Goal: Task Accomplishment & Management: Use online tool/utility

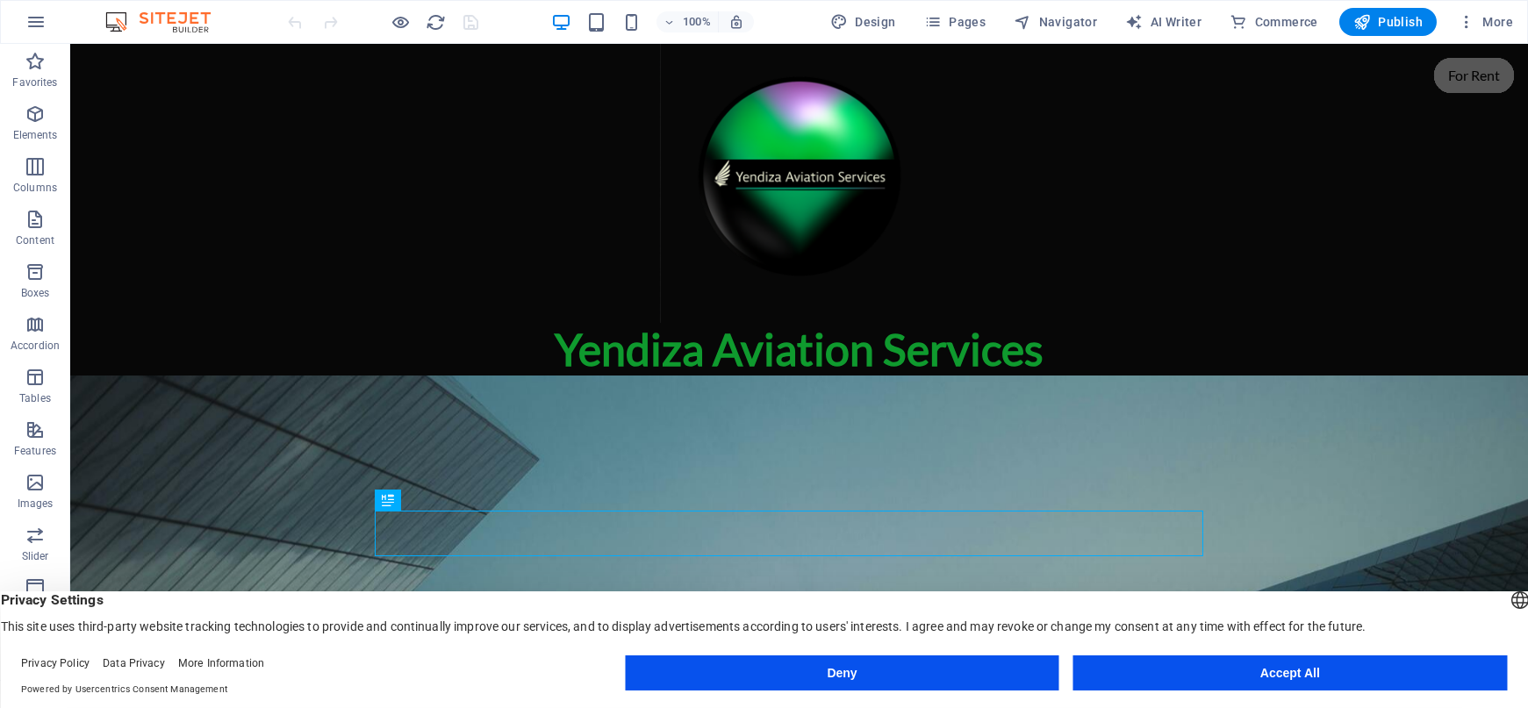
click at [1295, 677] on button "Accept All" at bounding box center [1290, 673] width 434 height 35
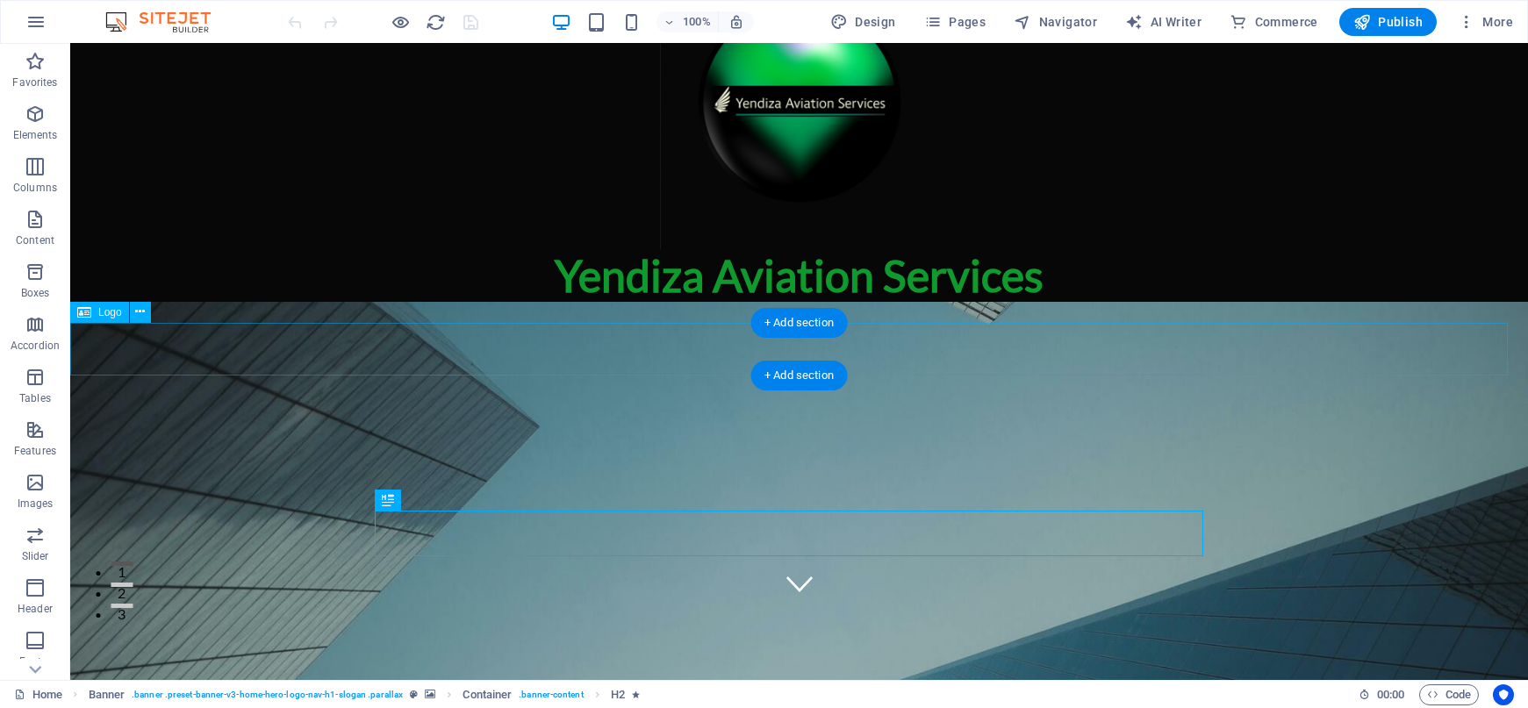
scroll to position [132, 0]
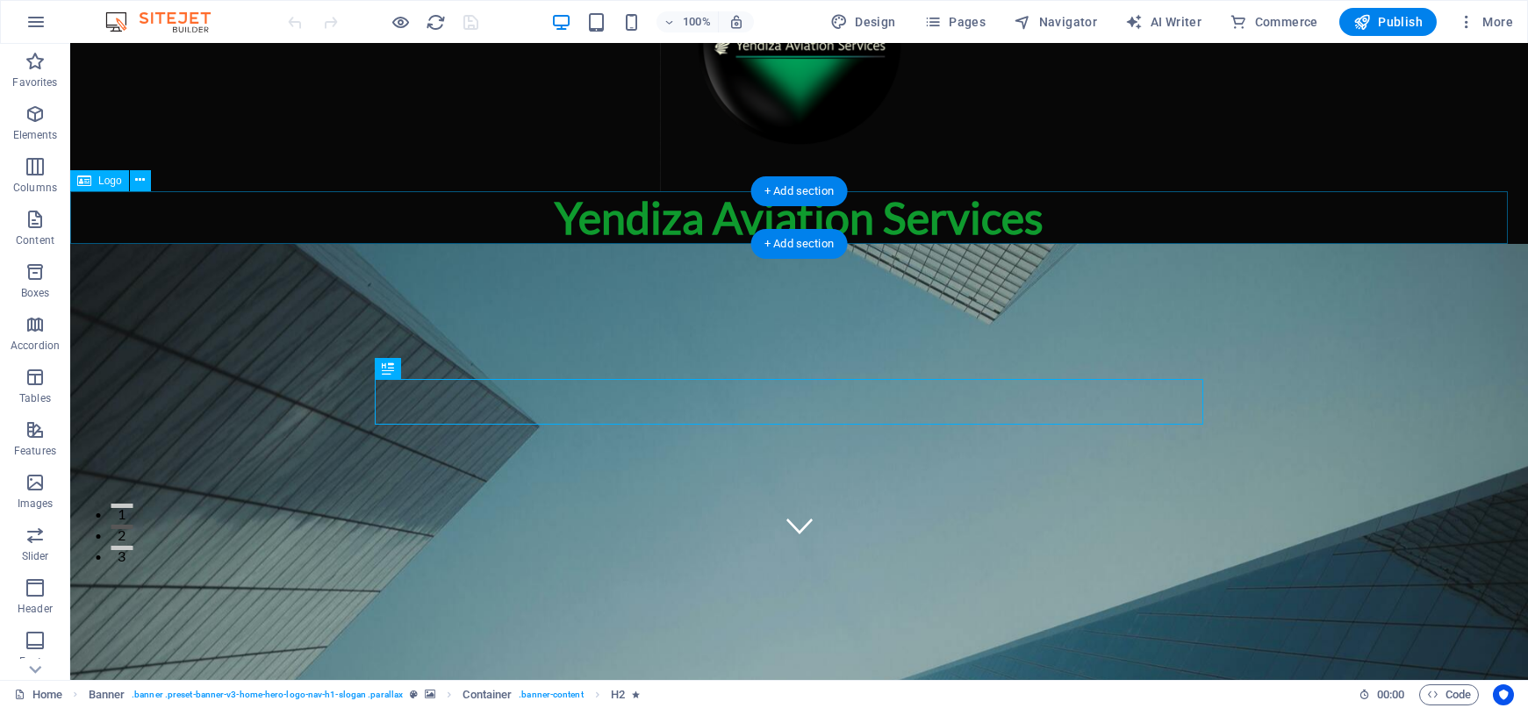
click at [559, 207] on div "Yendiza Aviation Services" at bounding box center [799, 217] width 1458 height 53
click at [558, 207] on div "Yendiza Aviation Services" at bounding box center [799, 217] width 1458 height 53
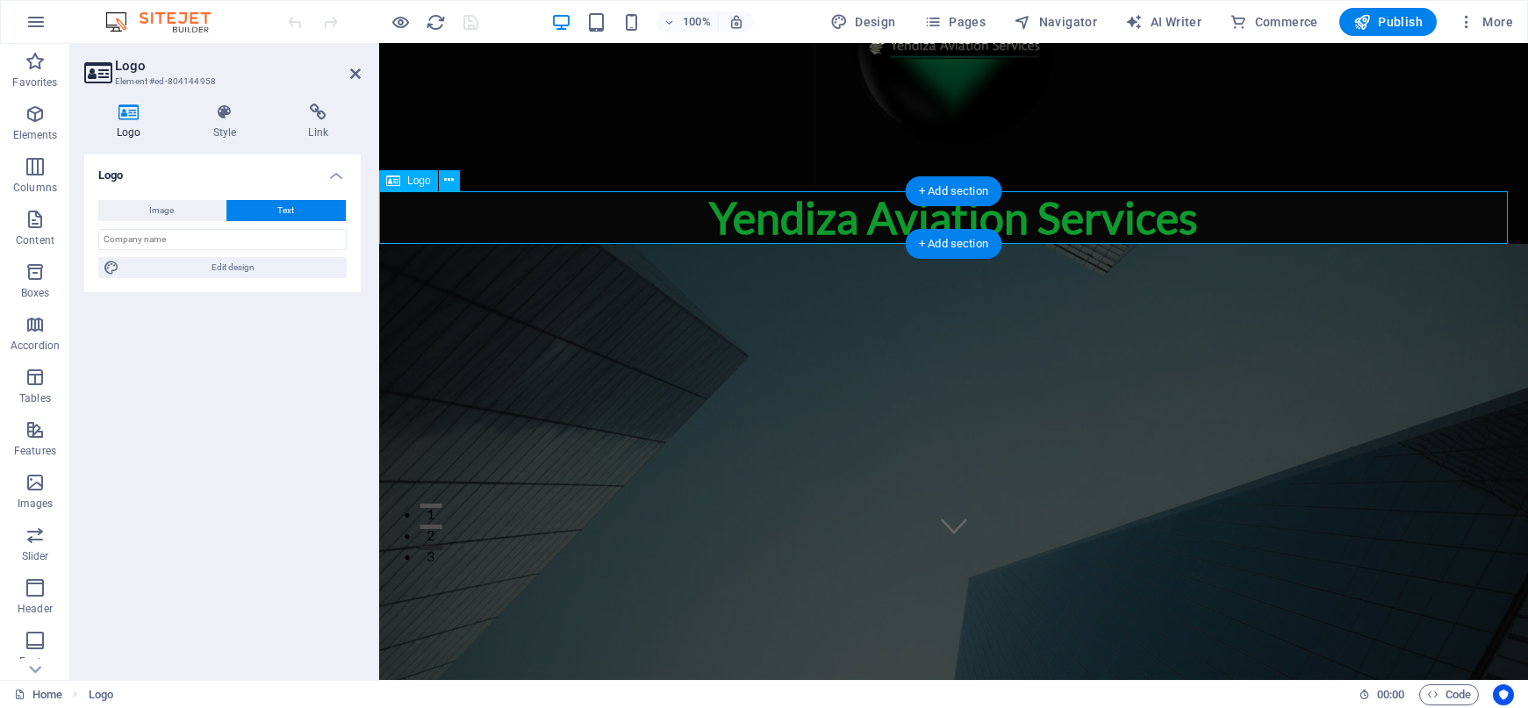
click at [718, 219] on div "Yendiza Aviation Services" at bounding box center [953, 217] width 1149 height 53
click at [714, 212] on div "Yendiza Aviation Services" at bounding box center [953, 217] width 1149 height 53
click at [260, 202] on button "Text" at bounding box center [285, 210] width 119 height 21
click at [262, 202] on button "Text" at bounding box center [285, 210] width 119 height 21
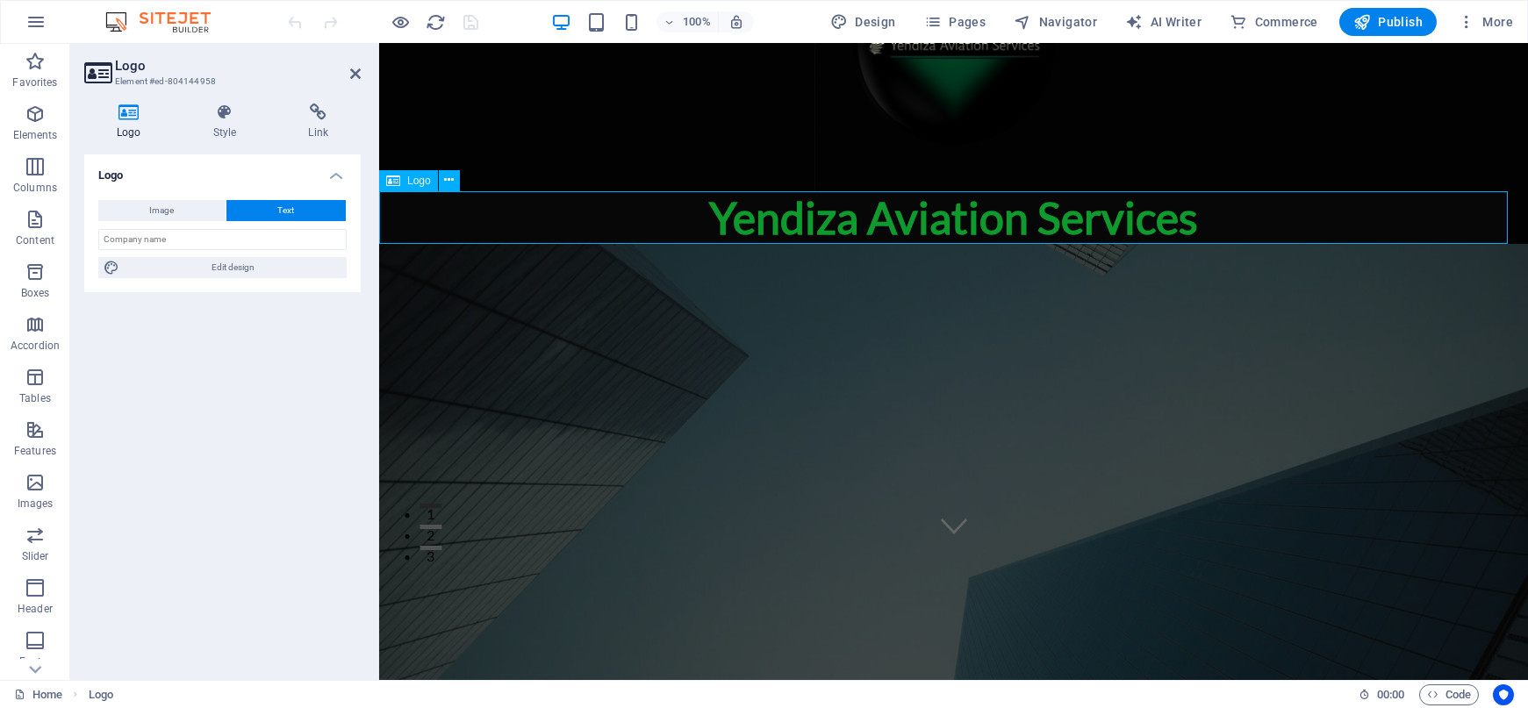
click at [781, 214] on div "Yendiza Aviation Services" at bounding box center [953, 217] width 1149 height 53
click at [1257, 225] on div "Yendiza Aviation Services" at bounding box center [953, 217] width 1149 height 53
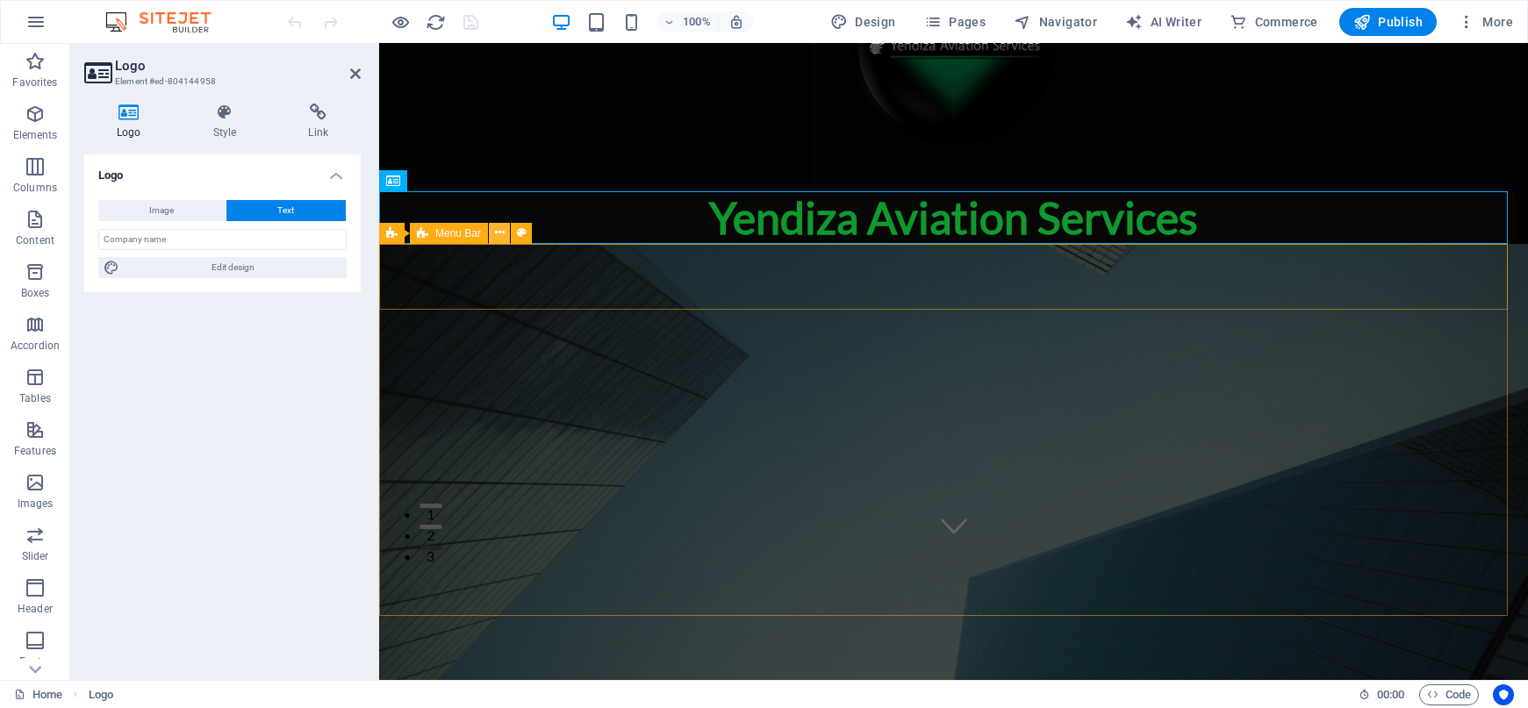
click at [503, 233] on icon at bounding box center [500, 233] width 10 height 18
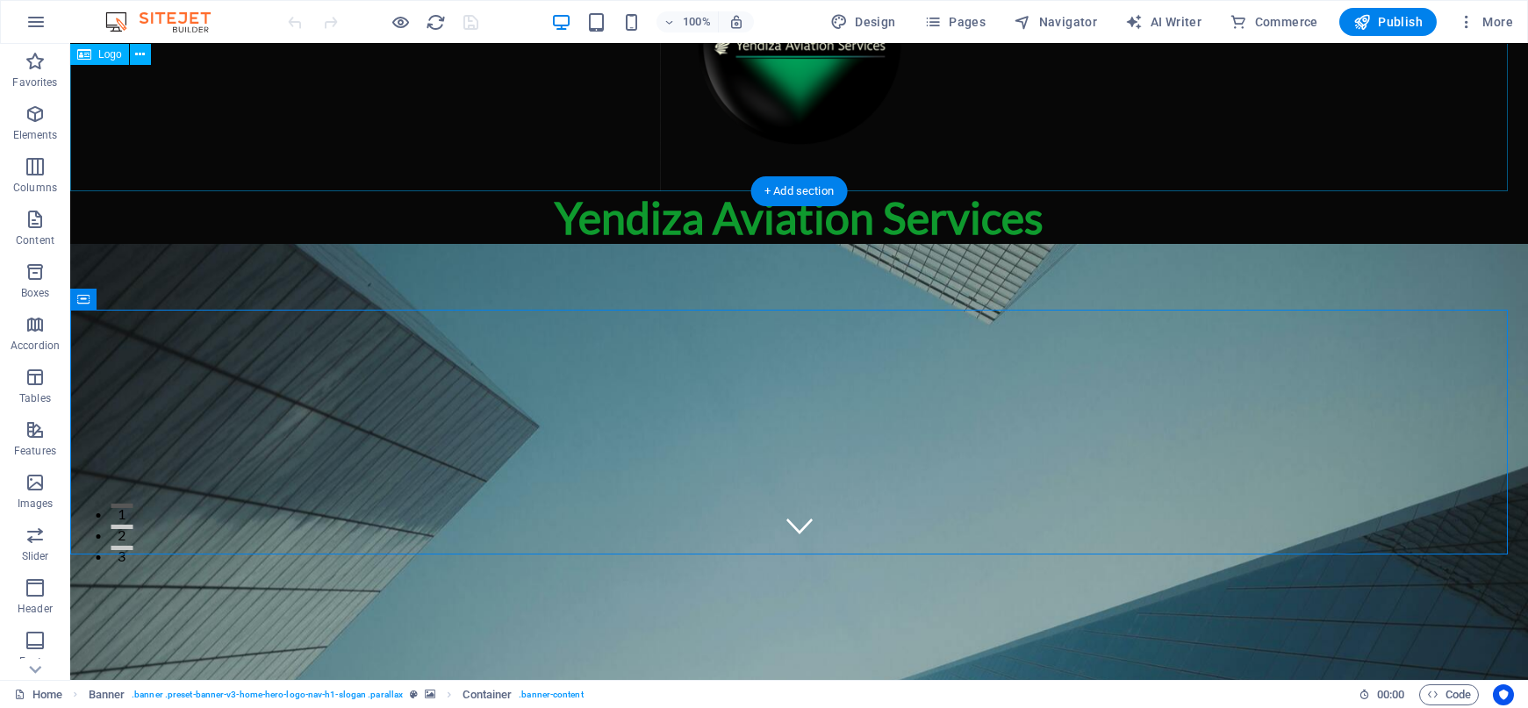
click at [452, 176] on div at bounding box center [799, 51] width 1458 height 279
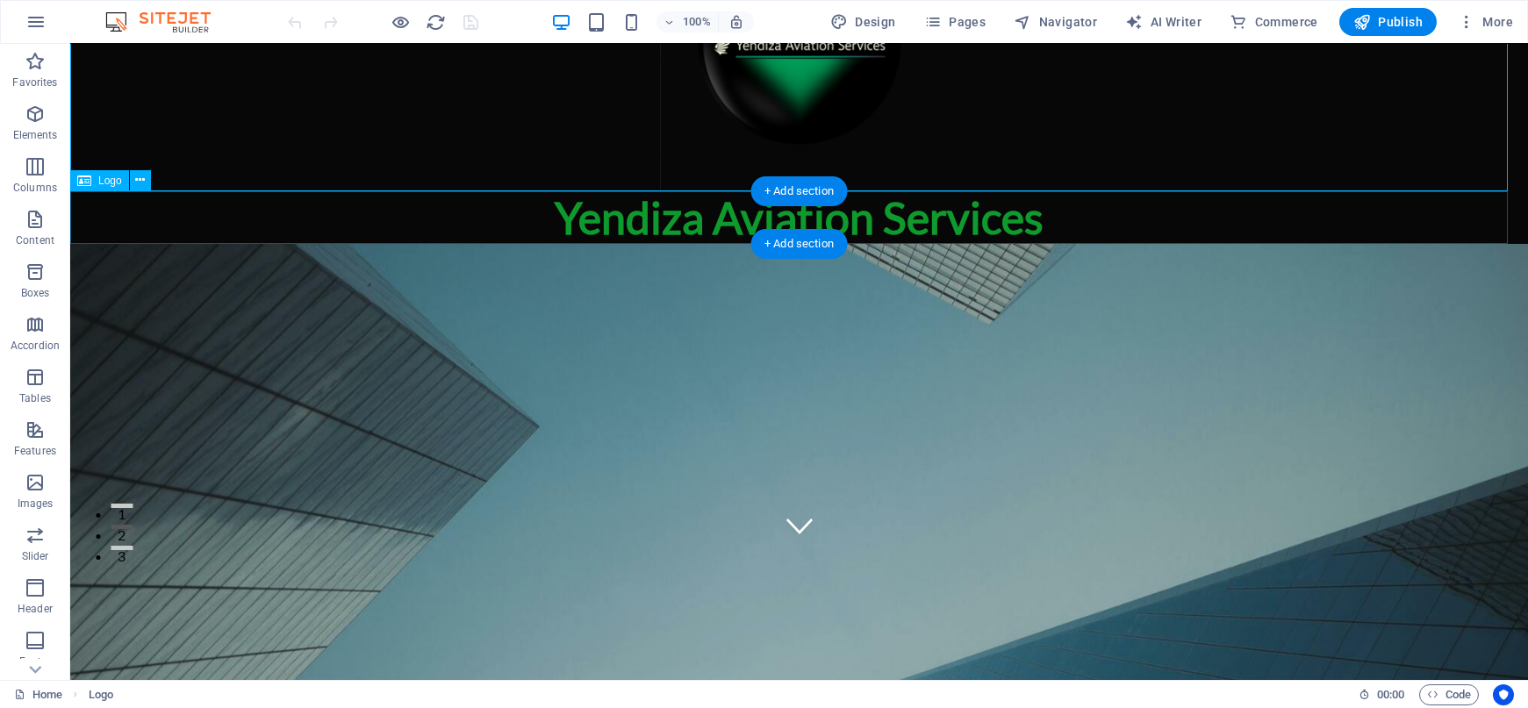
click at [877, 208] on div "Yendiza Aviation Services" at bounding box center [799, 217] width 1458 height 53
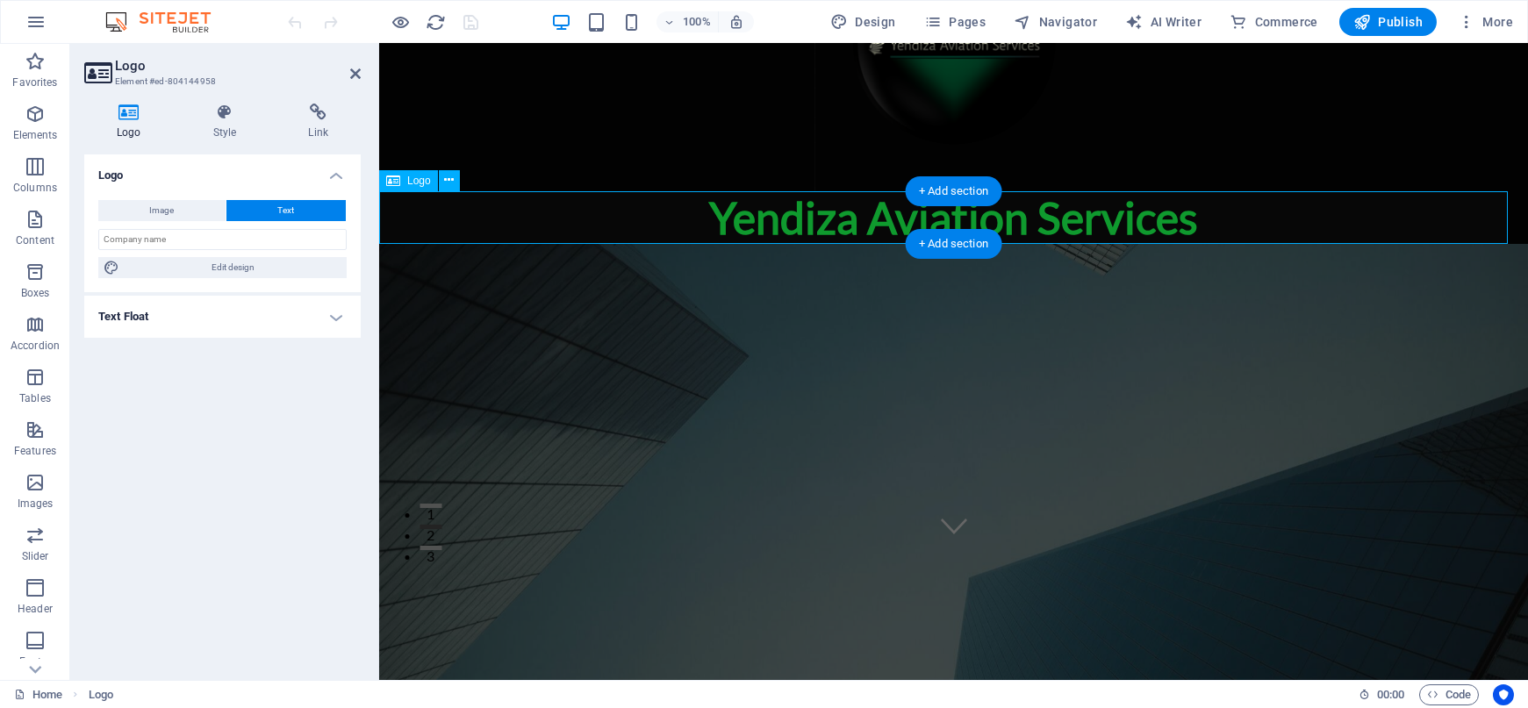
click at [762, 220] on div "Yendiza Aviation Services" at bounding box center [953, 217] width 1149 height 53
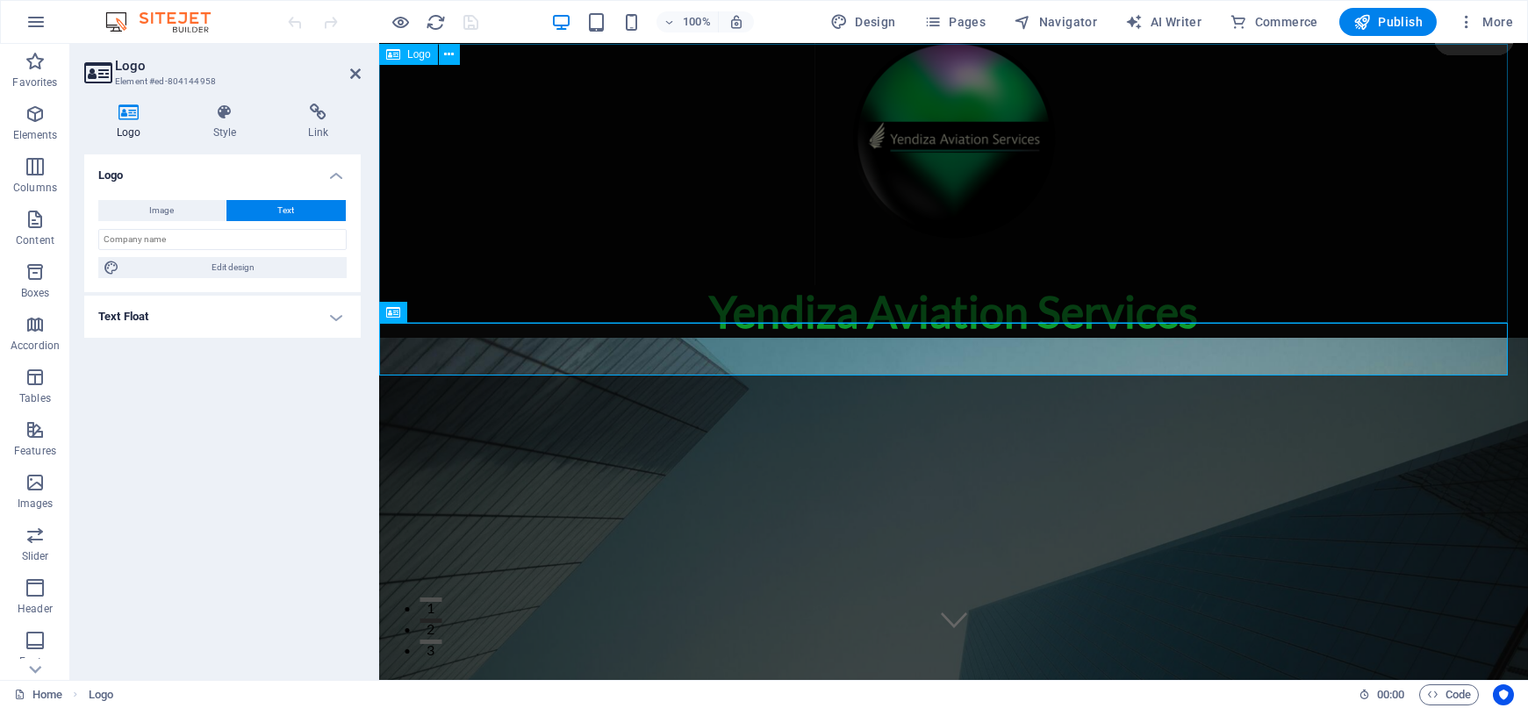
scroll to position [0, 0]
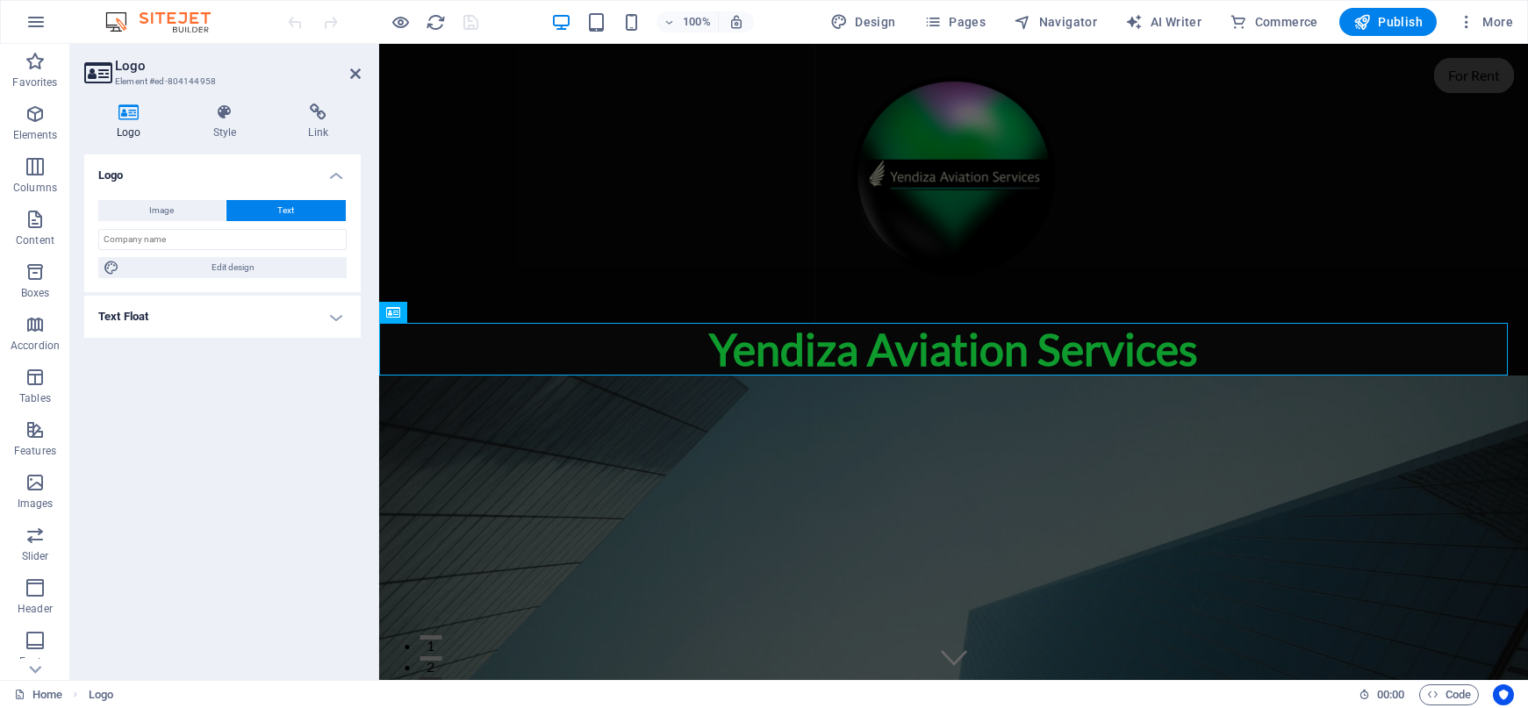
click at [340, 320] on h4 "Text Float" at bounding box center [222, 317] width 276 height 42
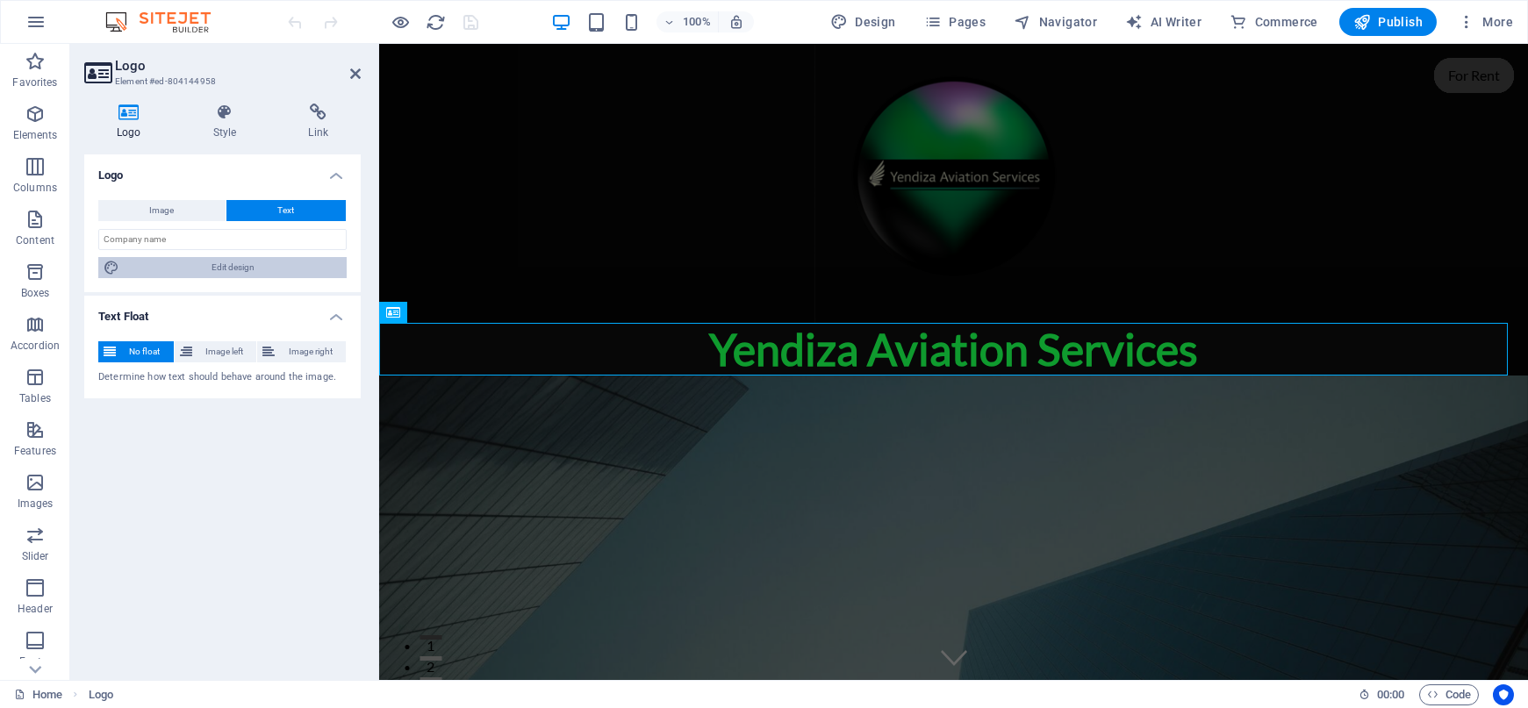
click at [244, 262] on span "Edit design" at bounding box center [233, 267] width 217 height 21
select select "px"
select select "800"
select select "px"
select select "rem"
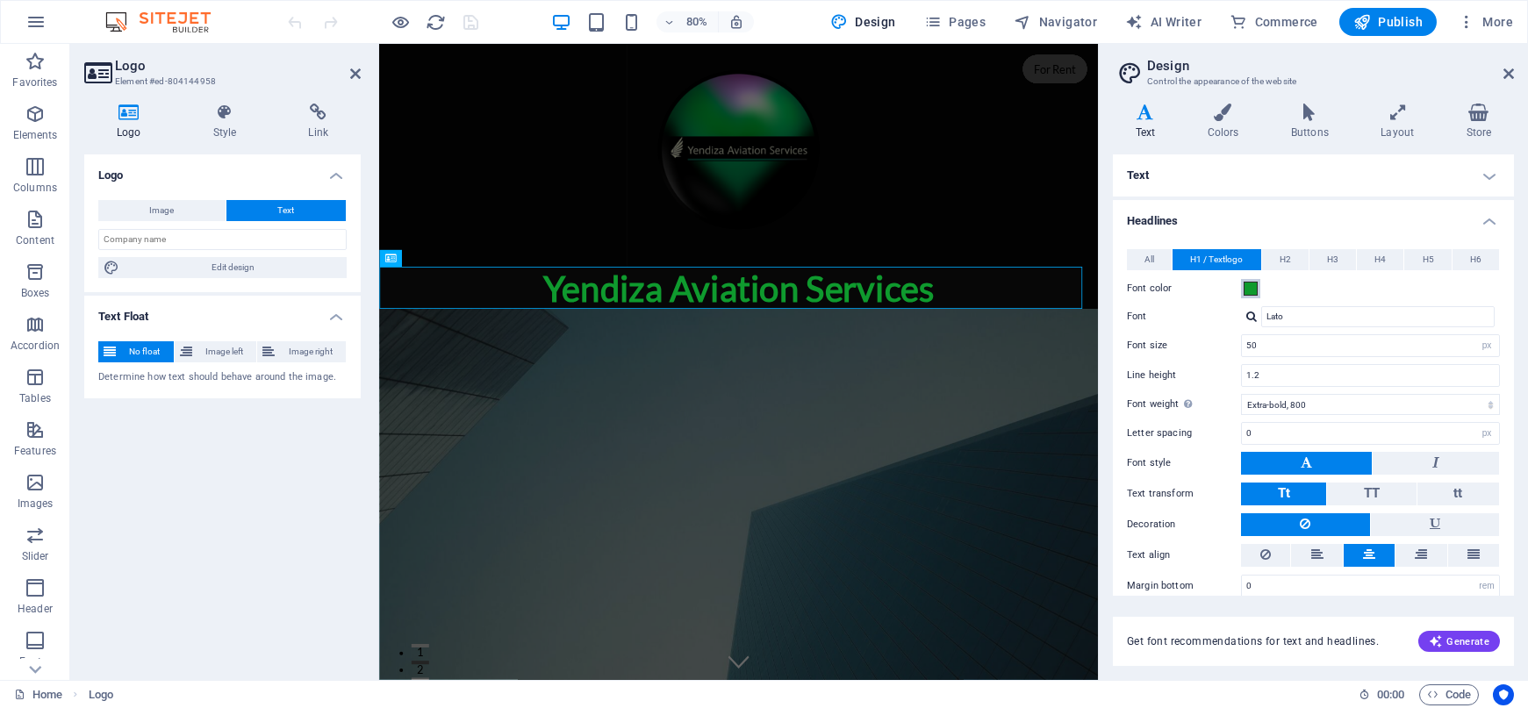
click at [1254, 288] on span at bounding box center [1251, 289] width 14 height 14
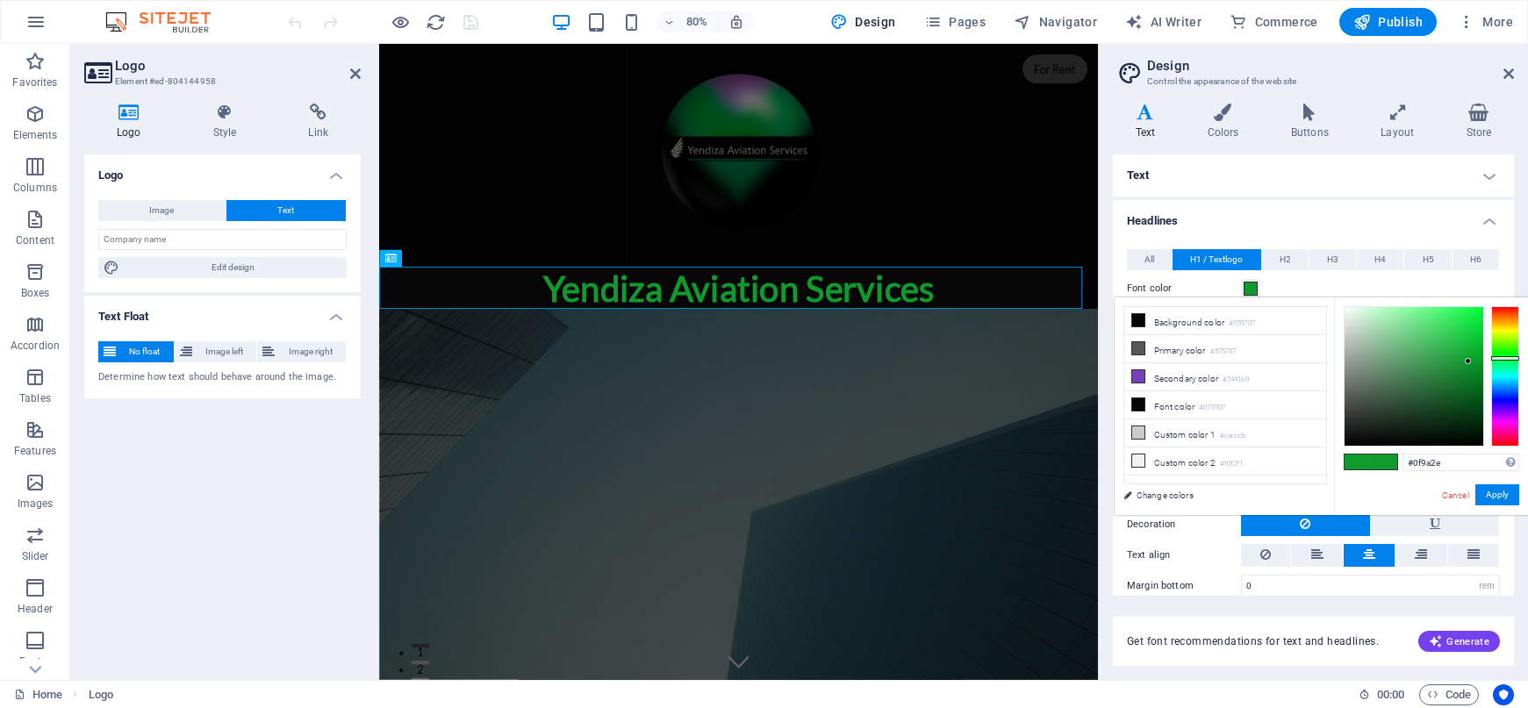
type input "#f3f9f4"
click at [1347, 310] on div at bounding box center [1414, 376] width 139 height 139
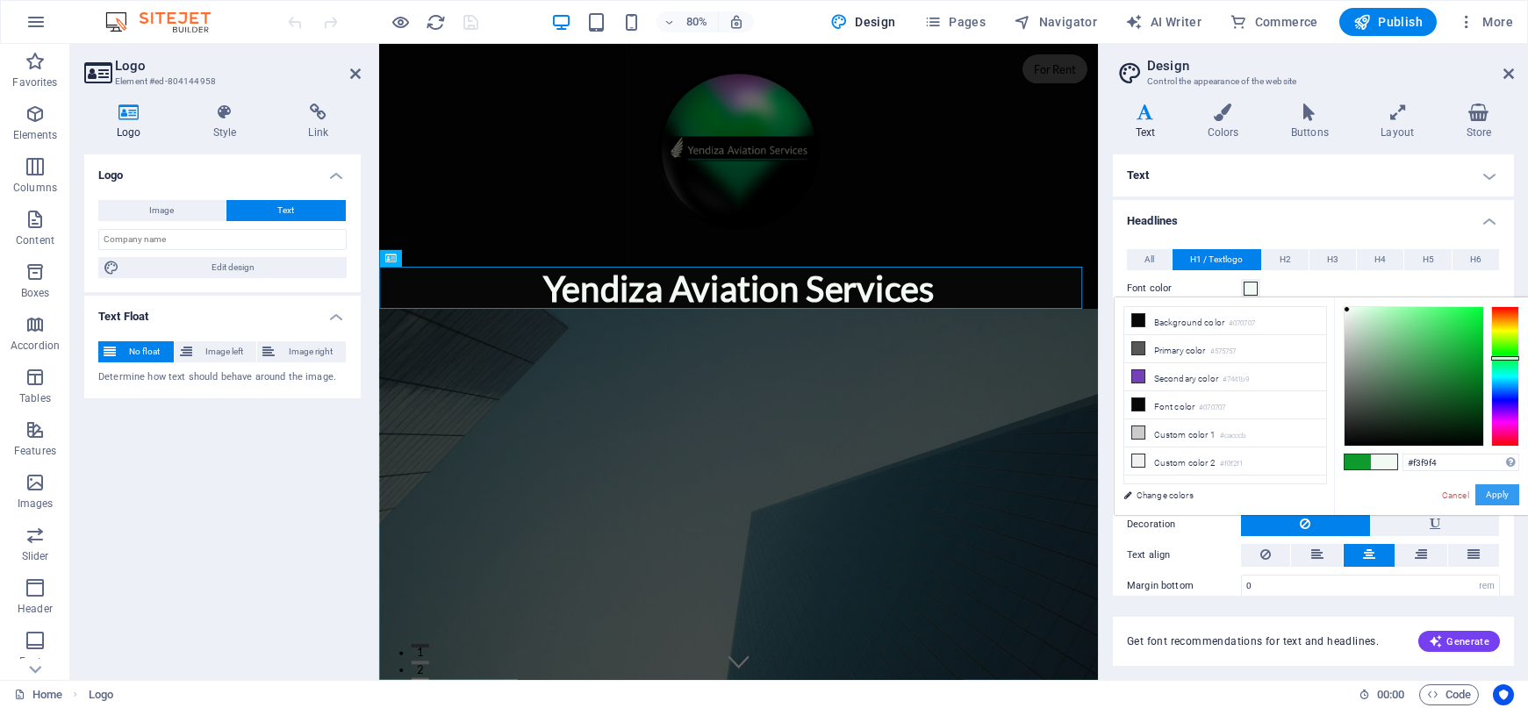
click at [1504, 491] on button "Apply" at bounding box center [1497, 494] width 44 height 21
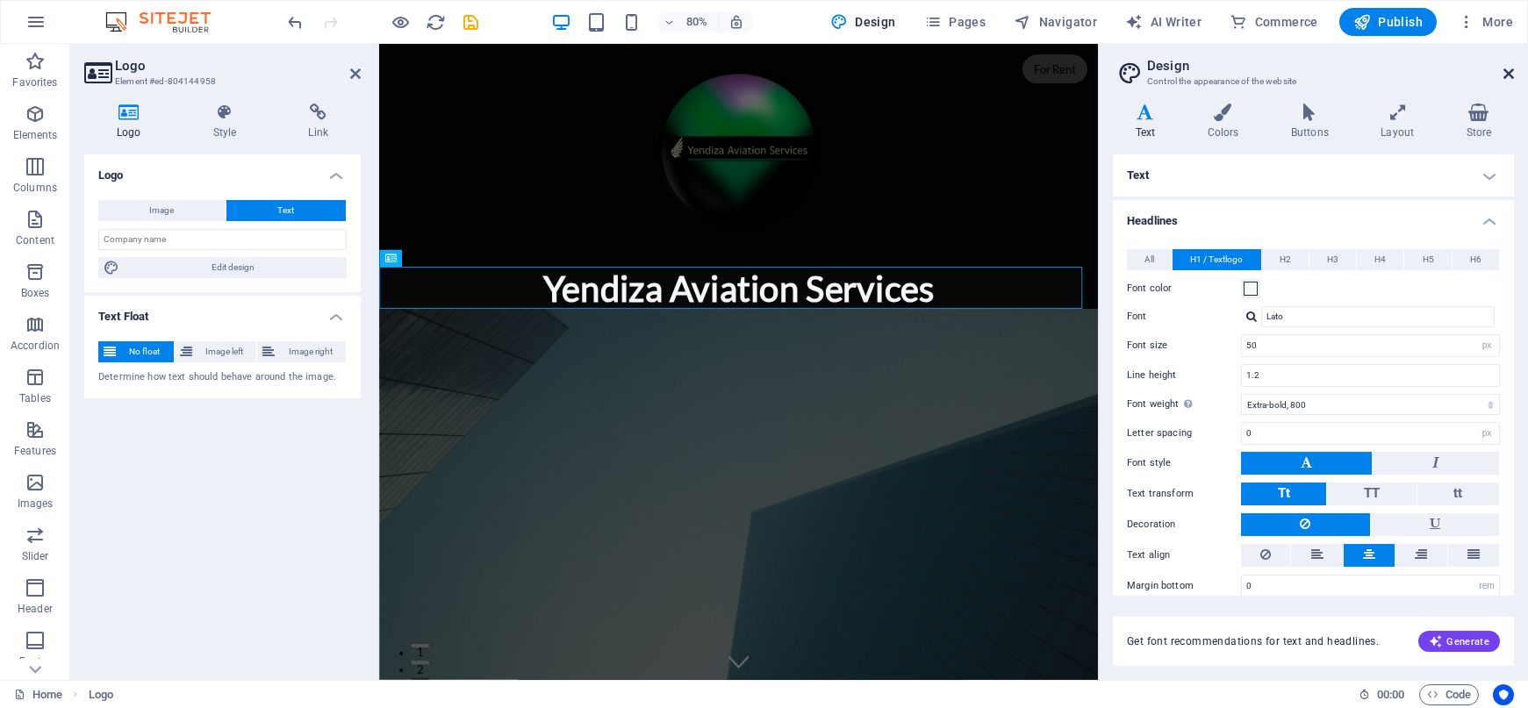
click at [1509, 73] on icon at bounding box center [1509, 74] width 11 height 14
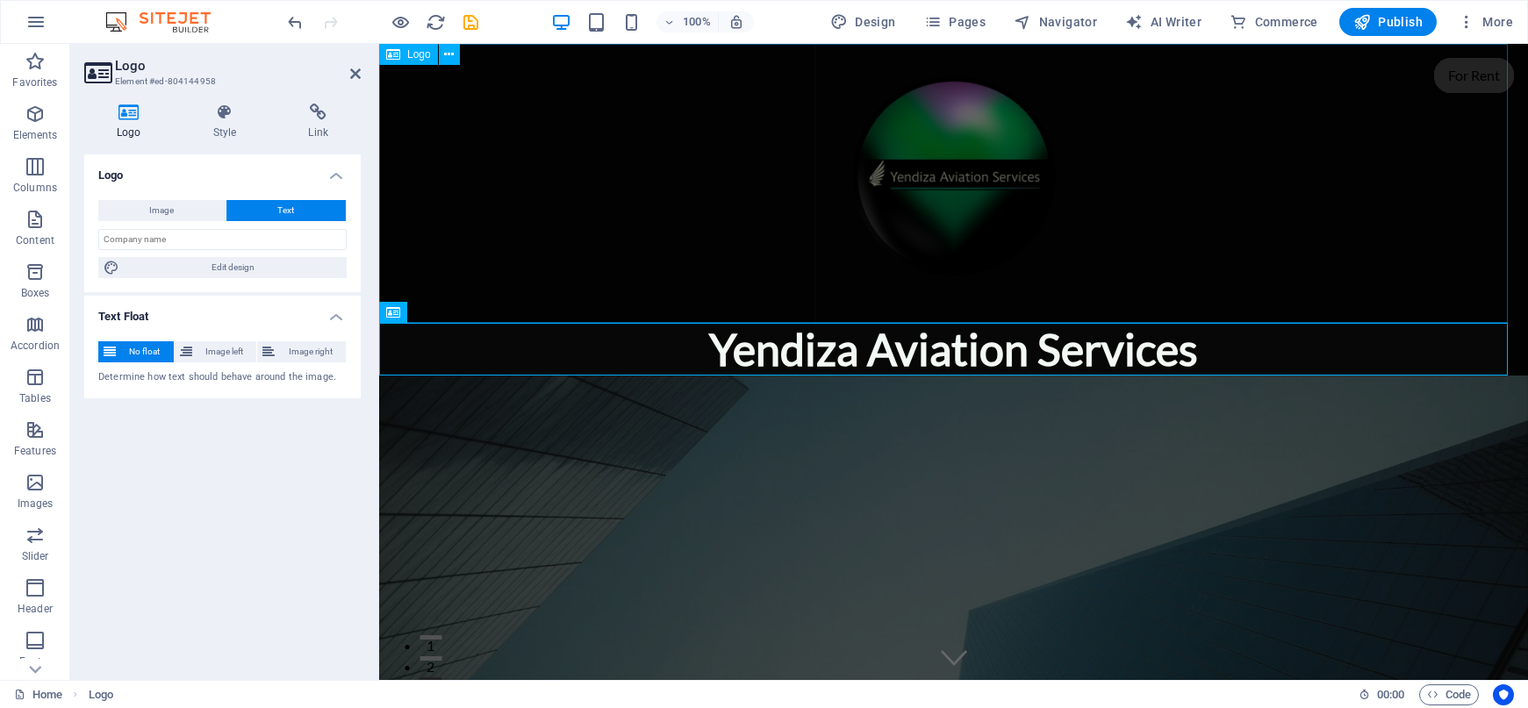
click at [929, 176] on div at bounding box center [953, 183] width 1149 height 279
select select "px"
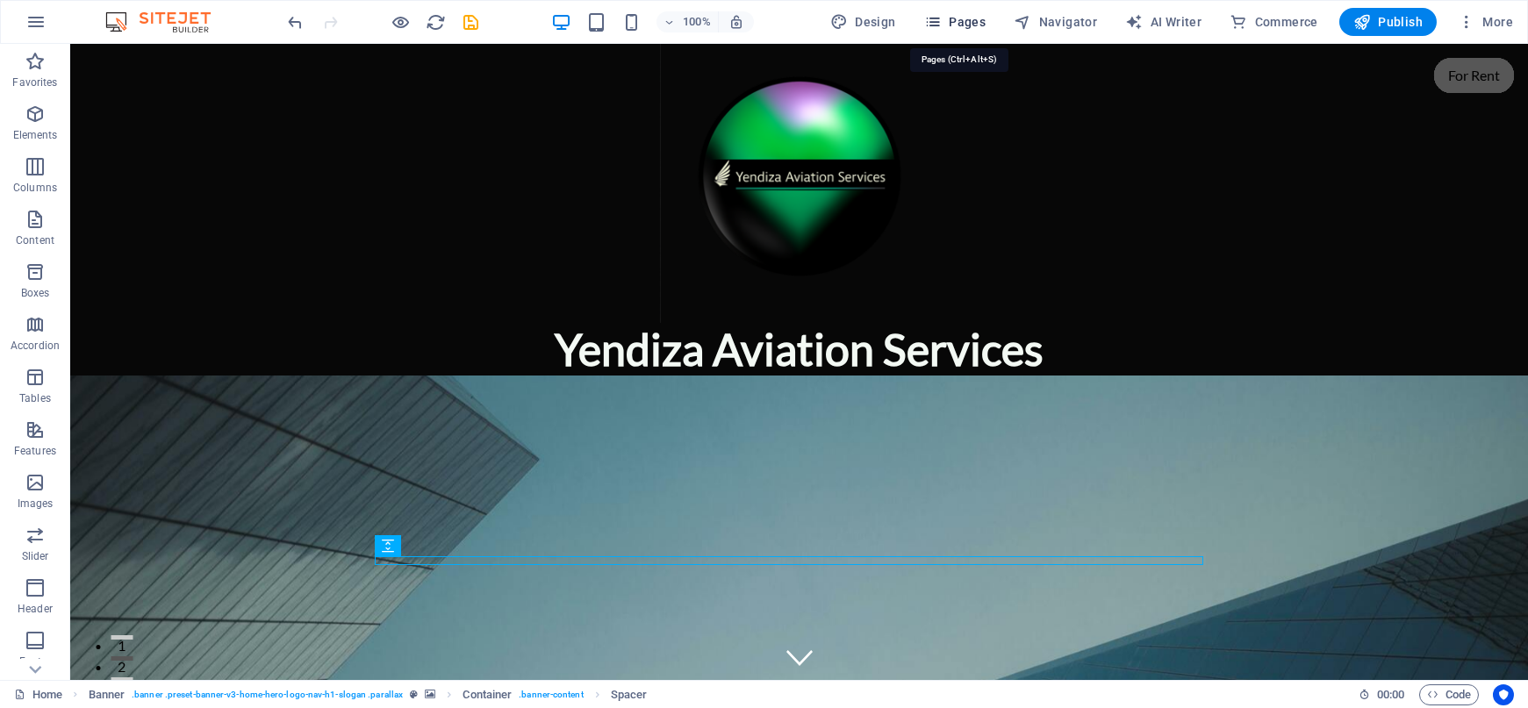
click at [961, 23] on span "Pages" at bounding box center [954, 22] width 61 height 18
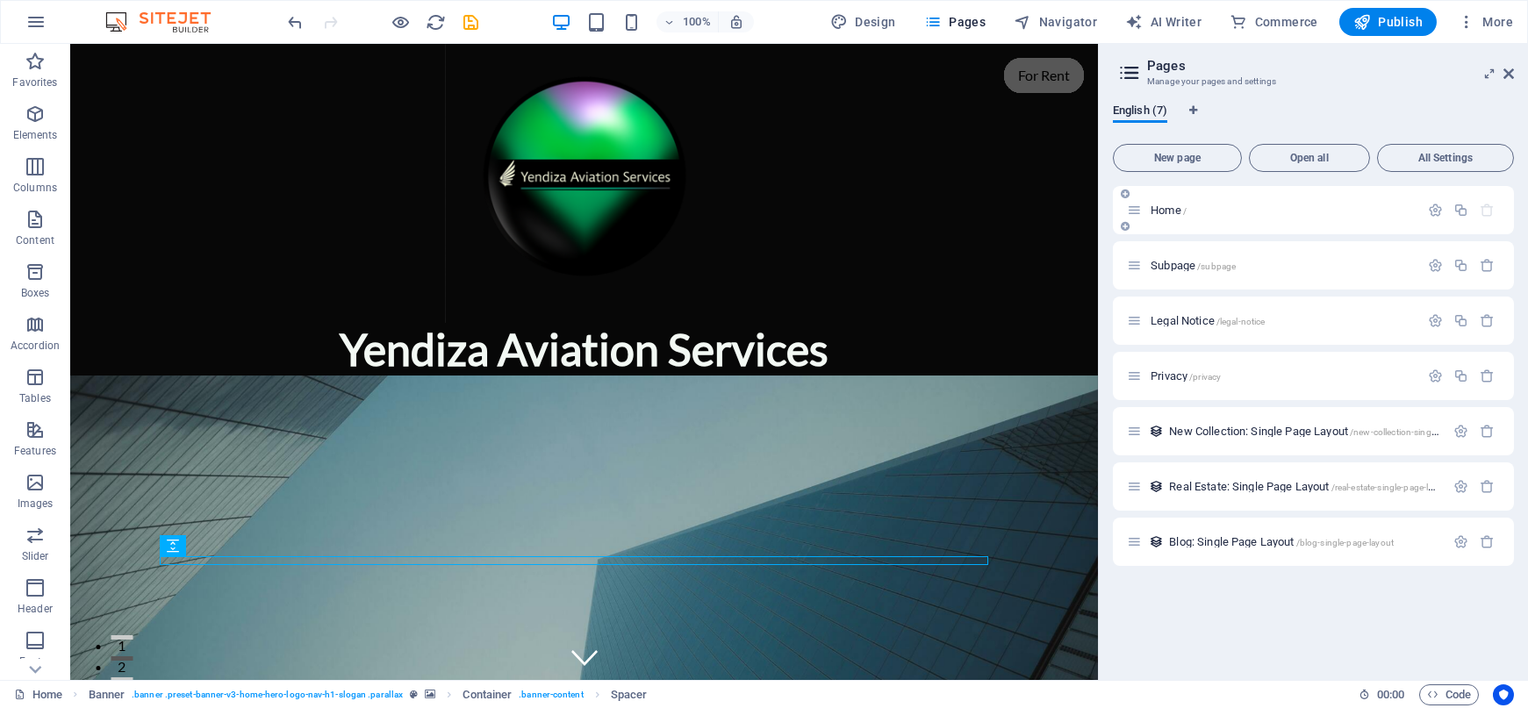
click at [1149, 209] on div "Home /" at bounding box center [1282, 210] width 274 height 11
click at [1165, 209] on span "Home /" at bounding box center [1169, 210] width 36 height 13
click at [1066, 26] on span "Navigator" at bounding box center [1055, 22] width 83 height 18
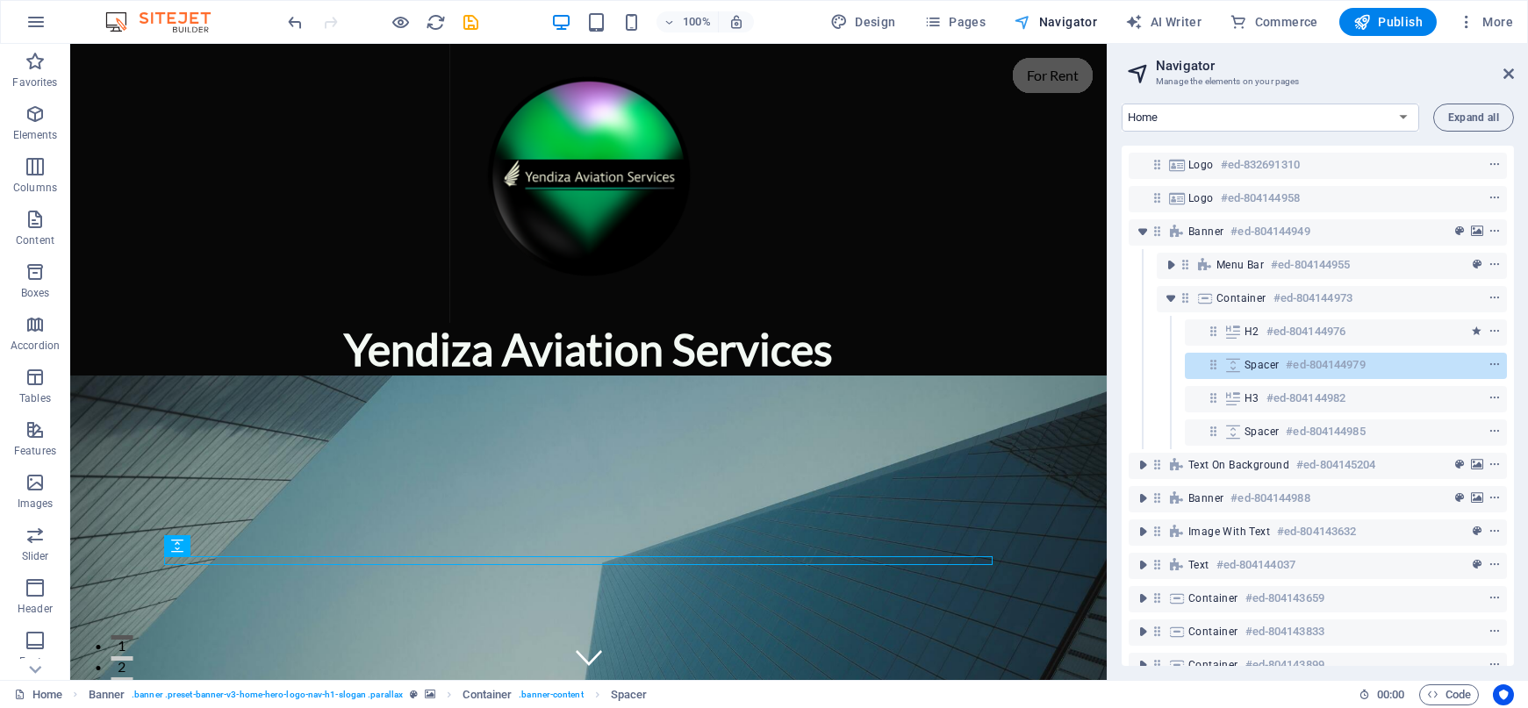
click at [1065, 19] on span "Navigator" at bounding box center [1055, 22] width 83 height 18
click at [963, 16] on span "Pages" at bounding box center [954, 22] width 61 height 18
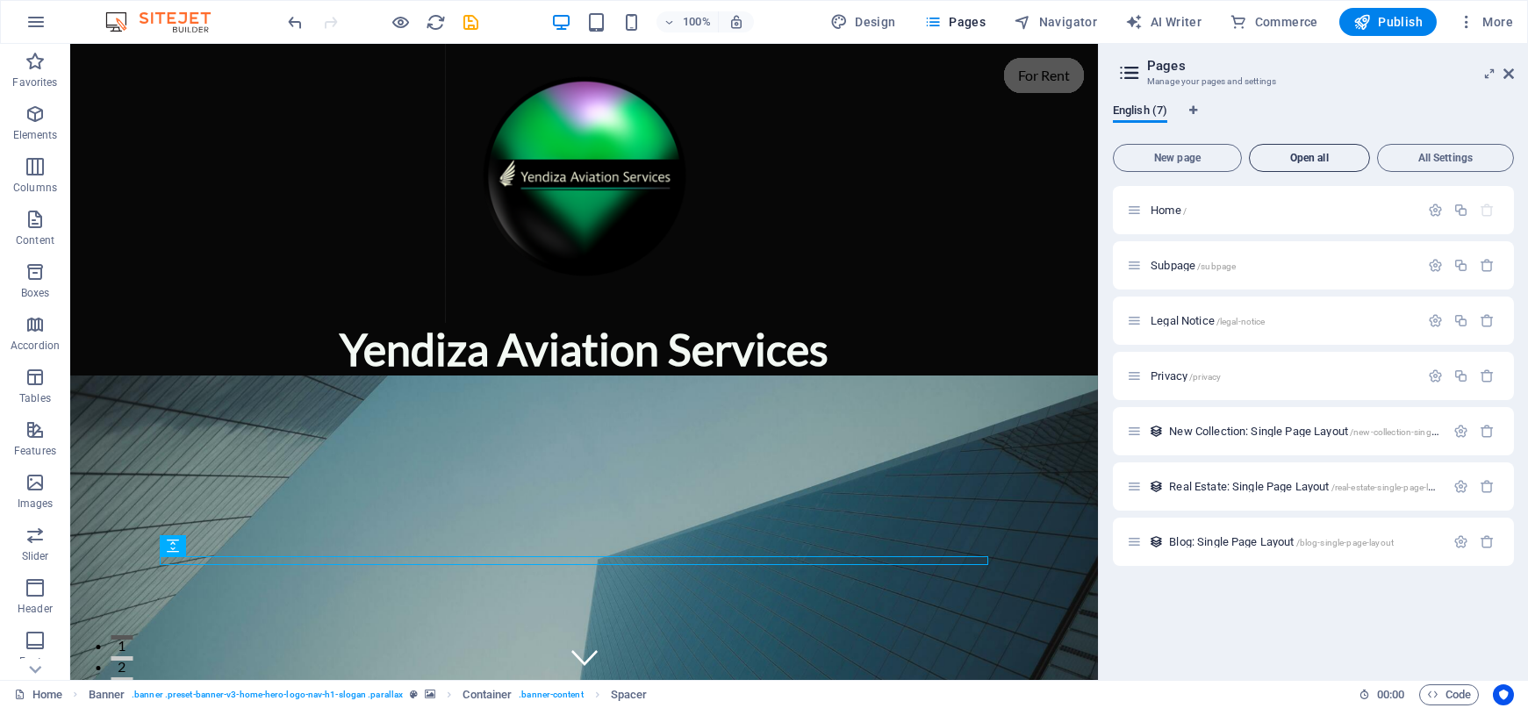
click at [1316, 154] on span "Open all" at bounding box center [1309, 158] width 105 height 11
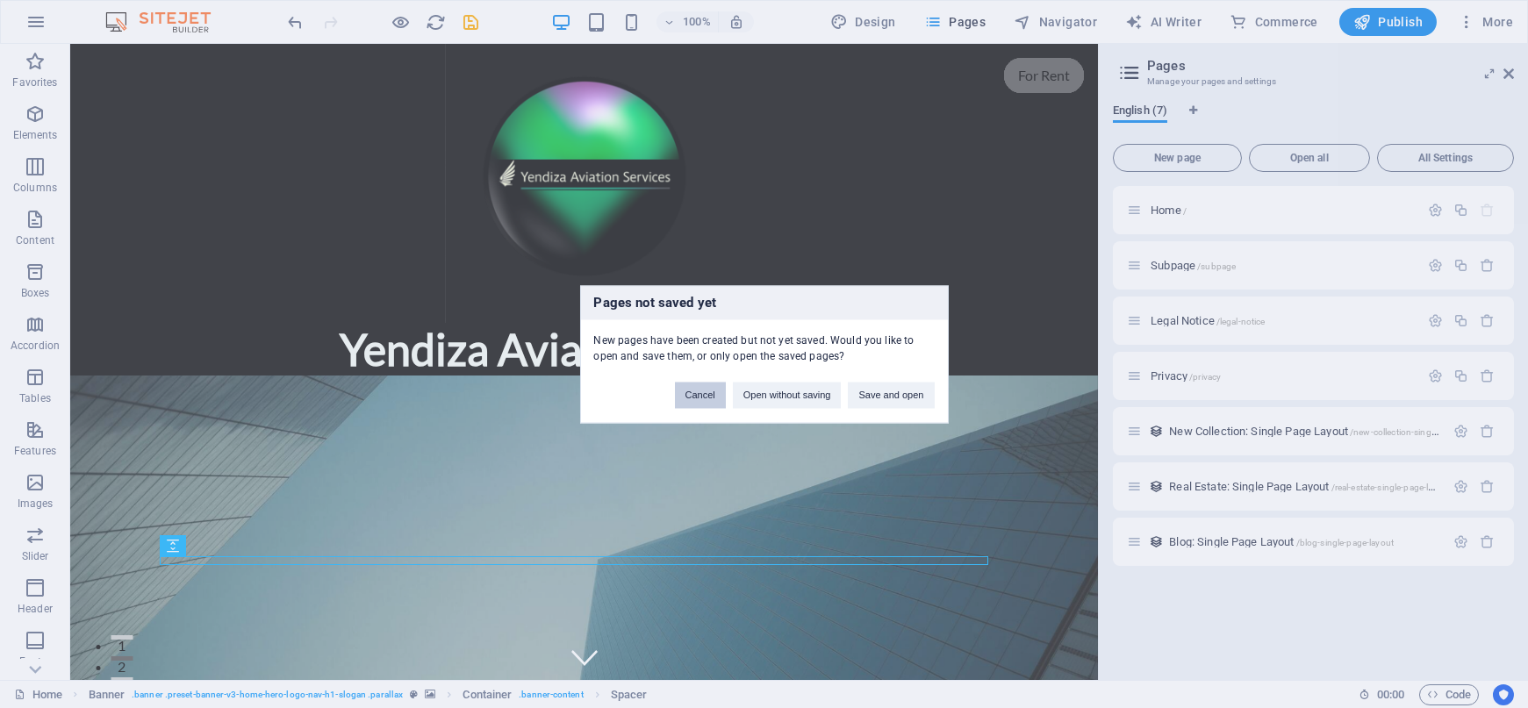
click at [699, 395] on button "Cancel" at bounding box center [700, 395] width 51 height 26
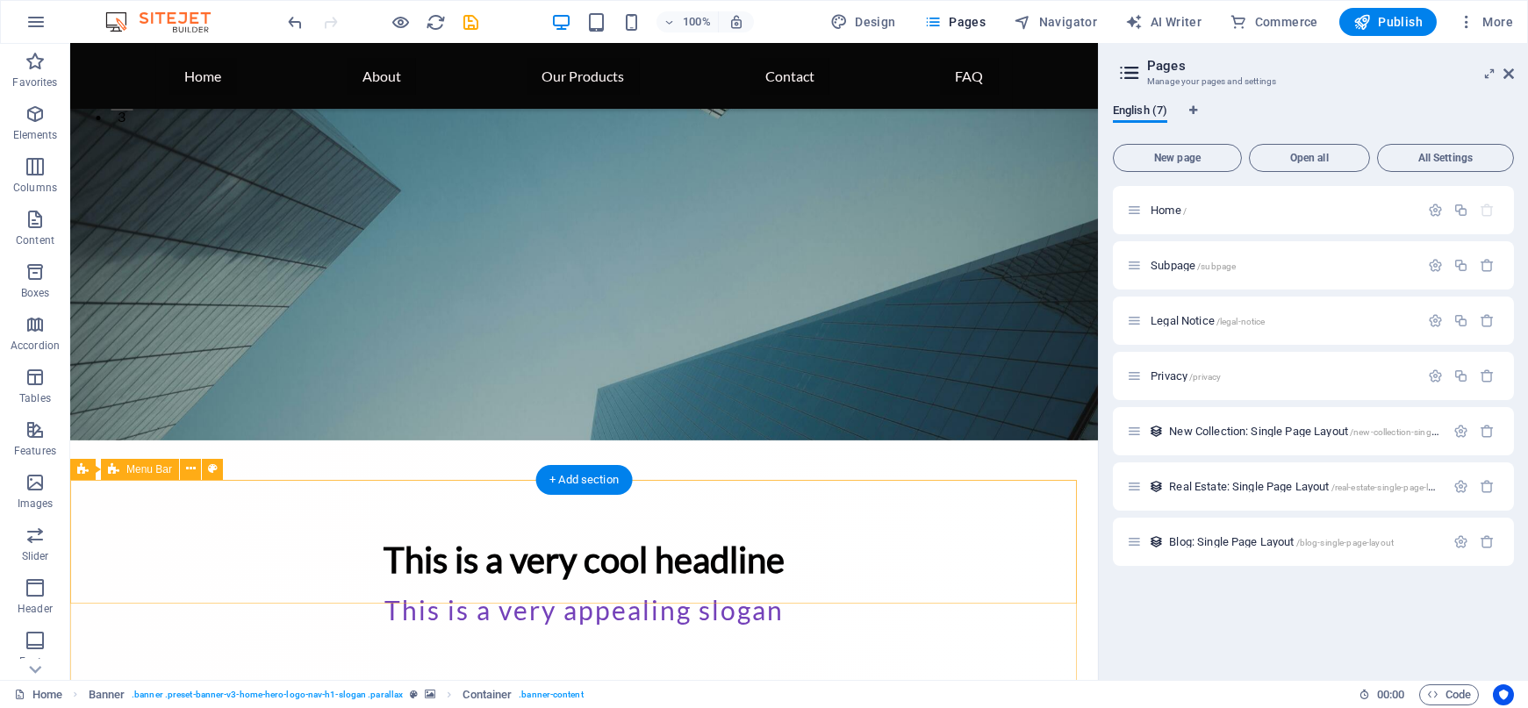
scroll to position [790, 0]
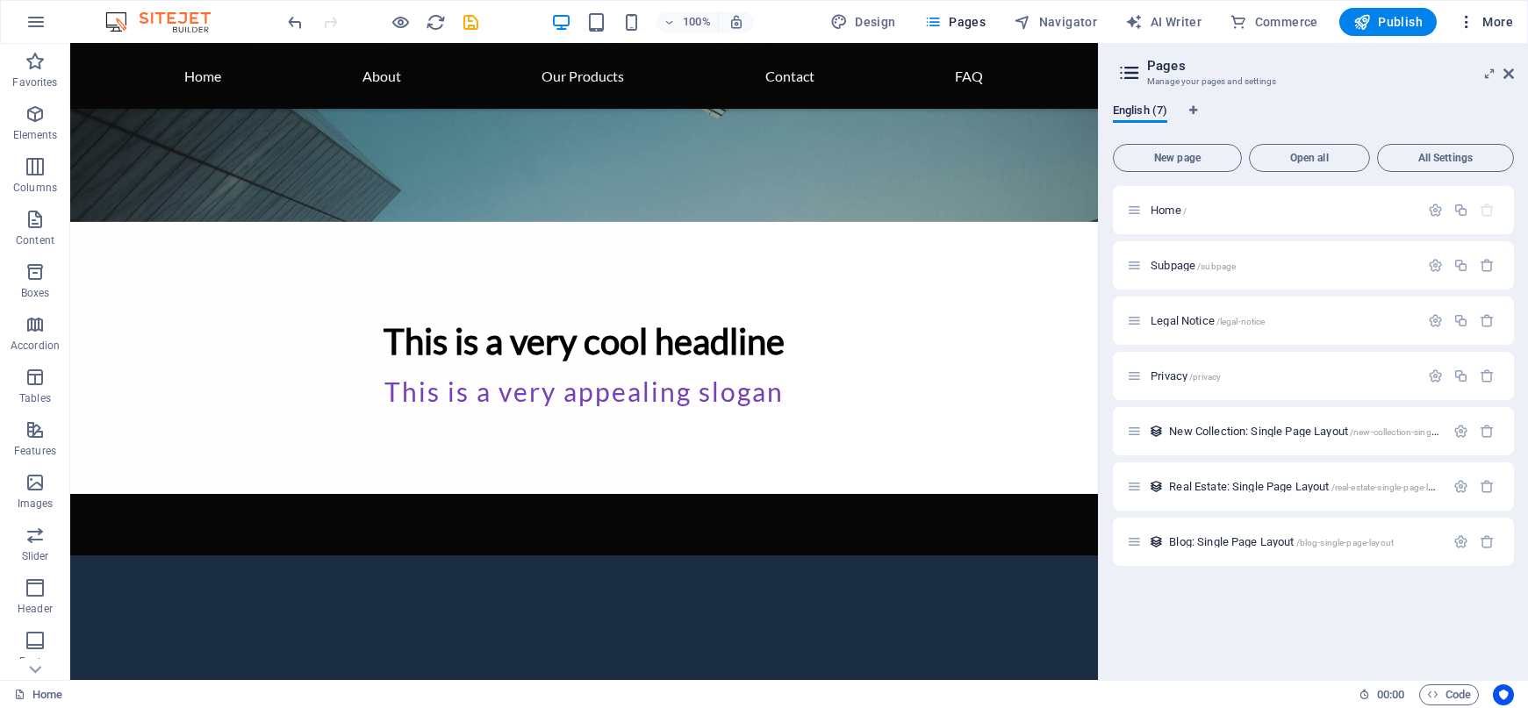
click at [1501, 23] on span "More" at bounding box center [1485, 22] width 55 height 18
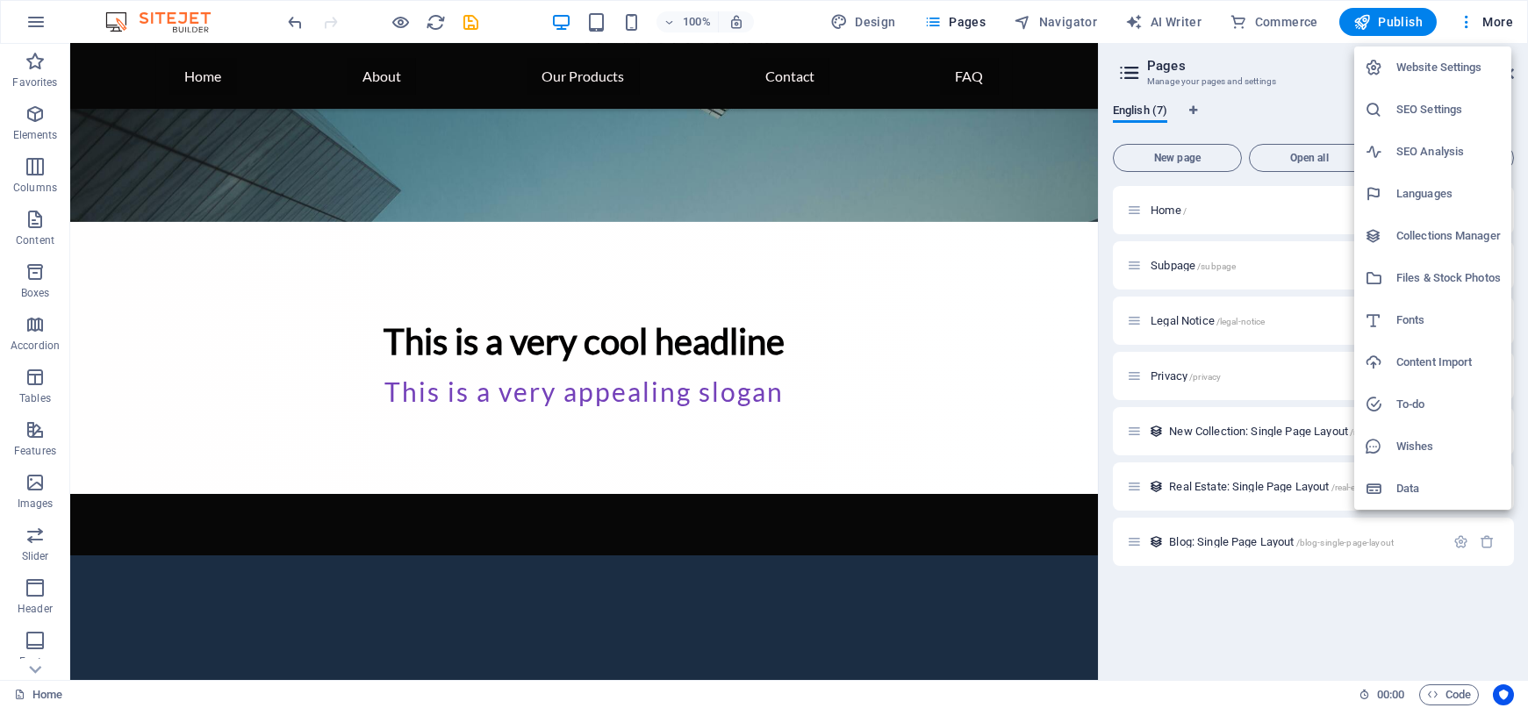
click at [39, 21] on div at bounding box center [764, 354] width 1528 height 708
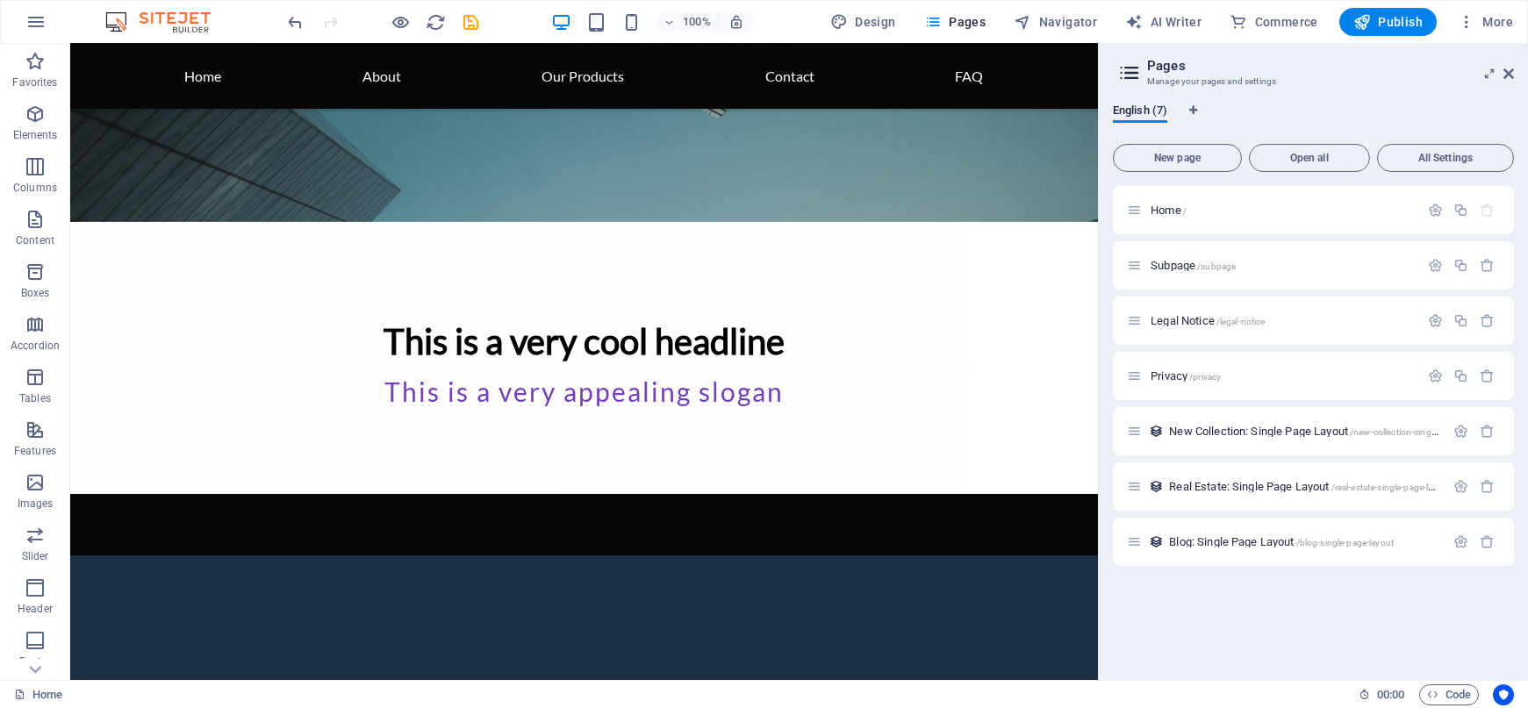
click at [39, 21] on icon "button" at bounding box center [35, 21] width 21 height 21
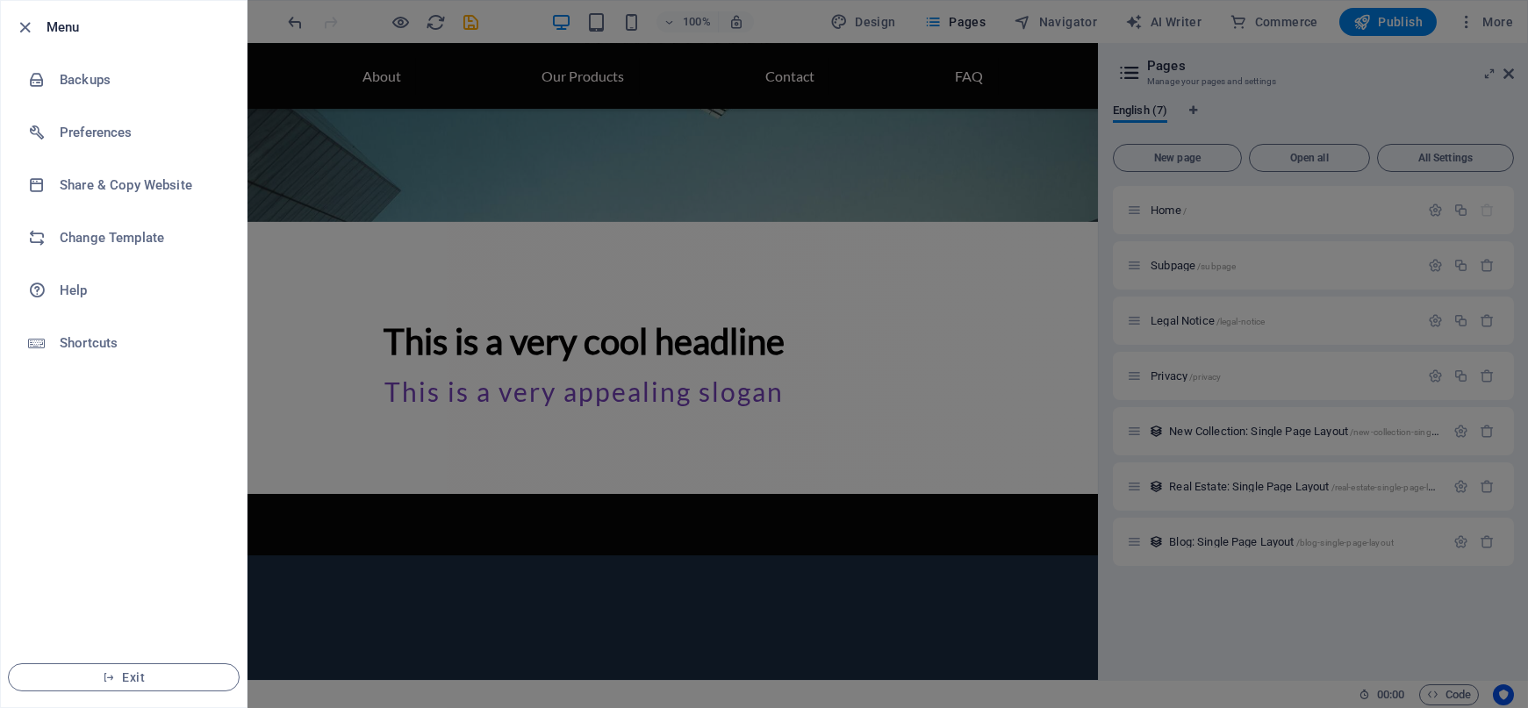
click at [1310, 574] on div at bounding box center [764, 354] width 1528 height 708
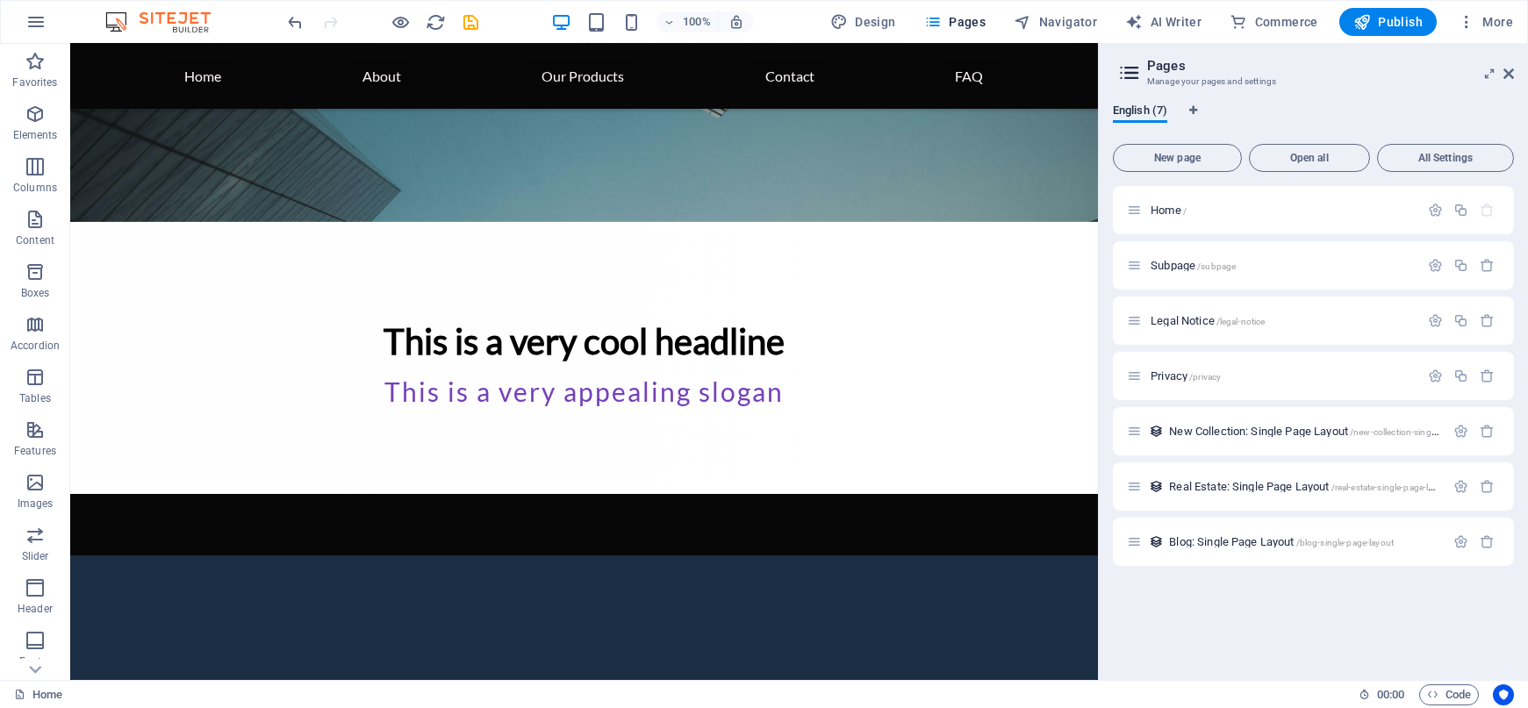
click at [1149, 75] on h3 "Manage your pages and settings" at bounding box center [1313, 82] width 332 height 16
click at [1132, 73] on icon at bounding box center [1129, 73] width 26 height 25
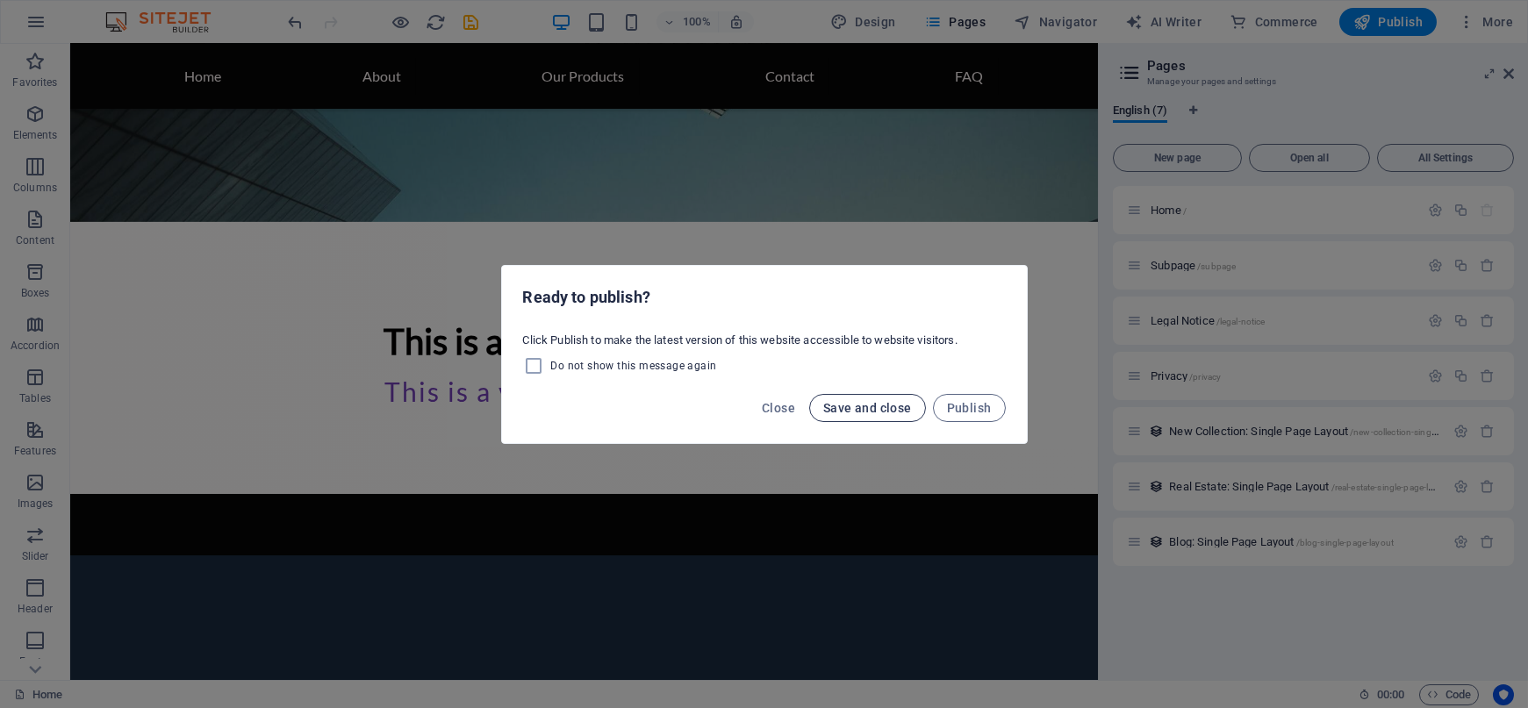
click at [885, 408] on span "Save and close" at bounding box center [867, 408] width 89 height 14
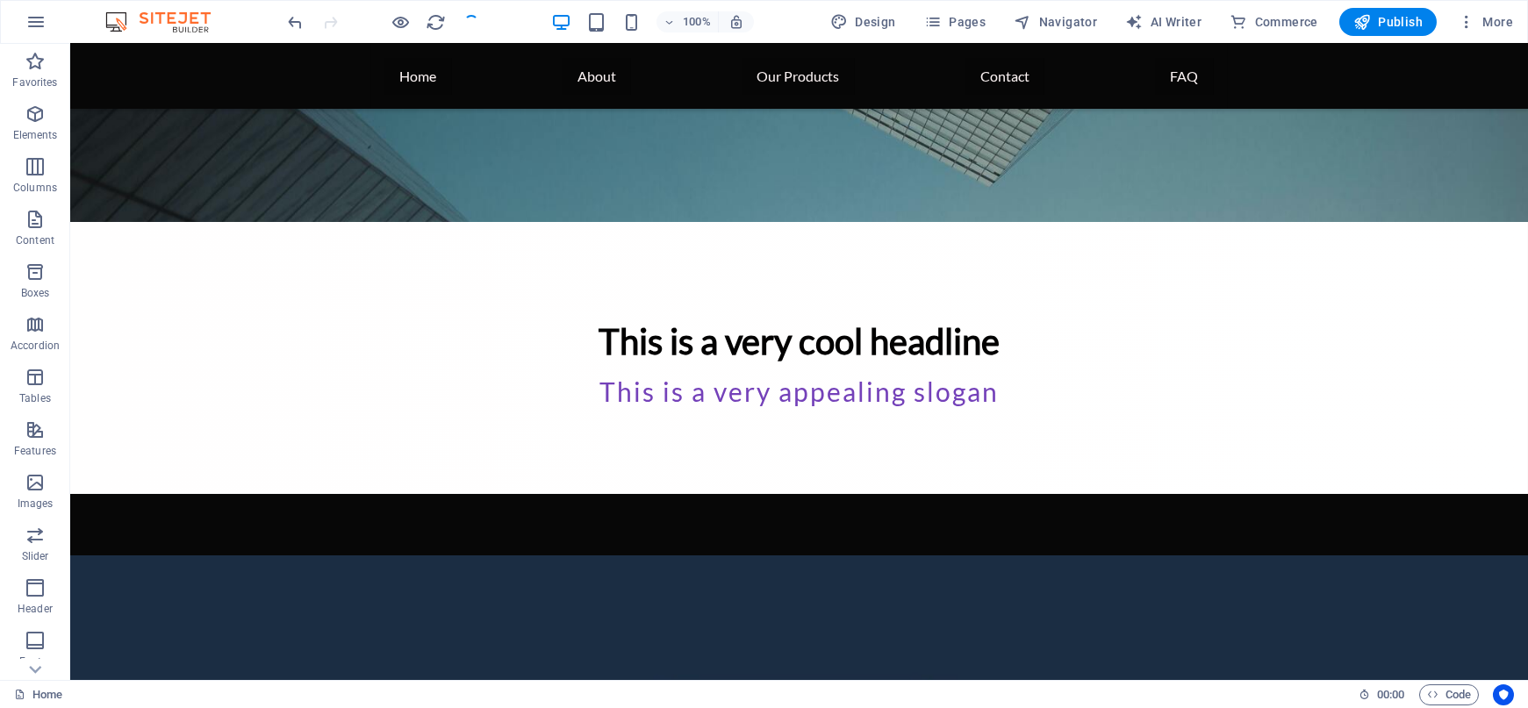
checkbox input "false"
